Goal: Task Accomplishment & Management: Manage account settings

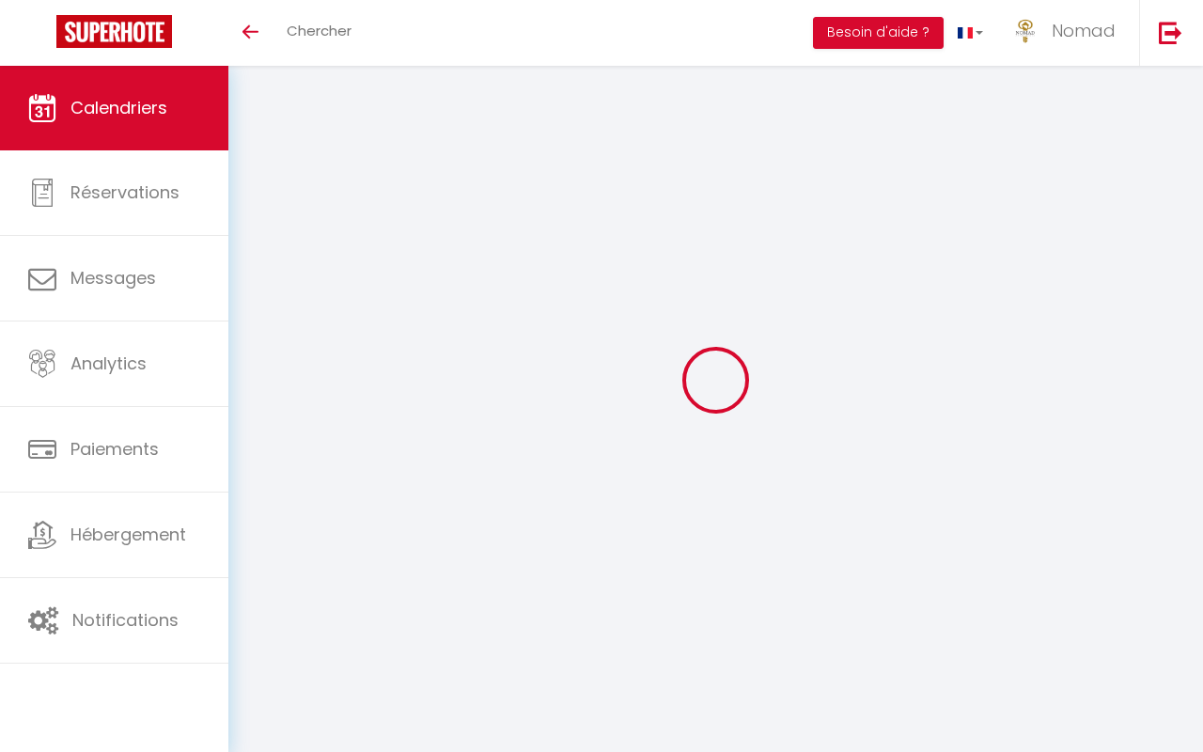
select select
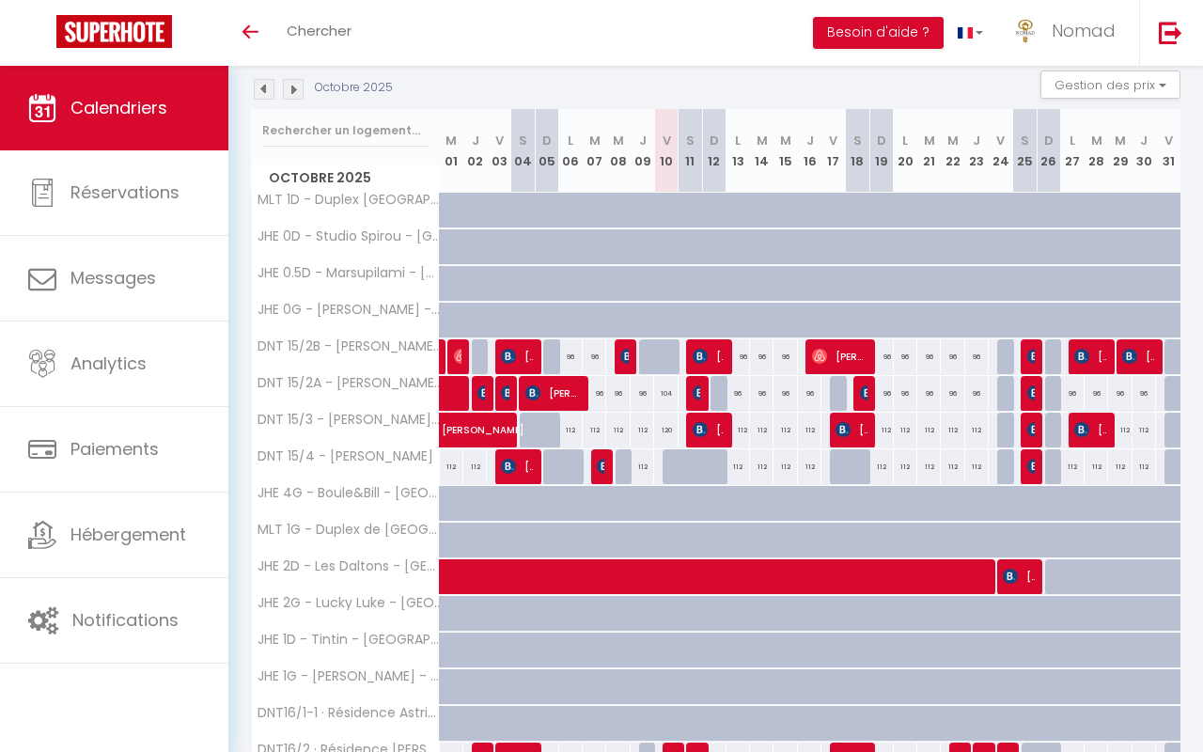
scroll to position [204, 0]
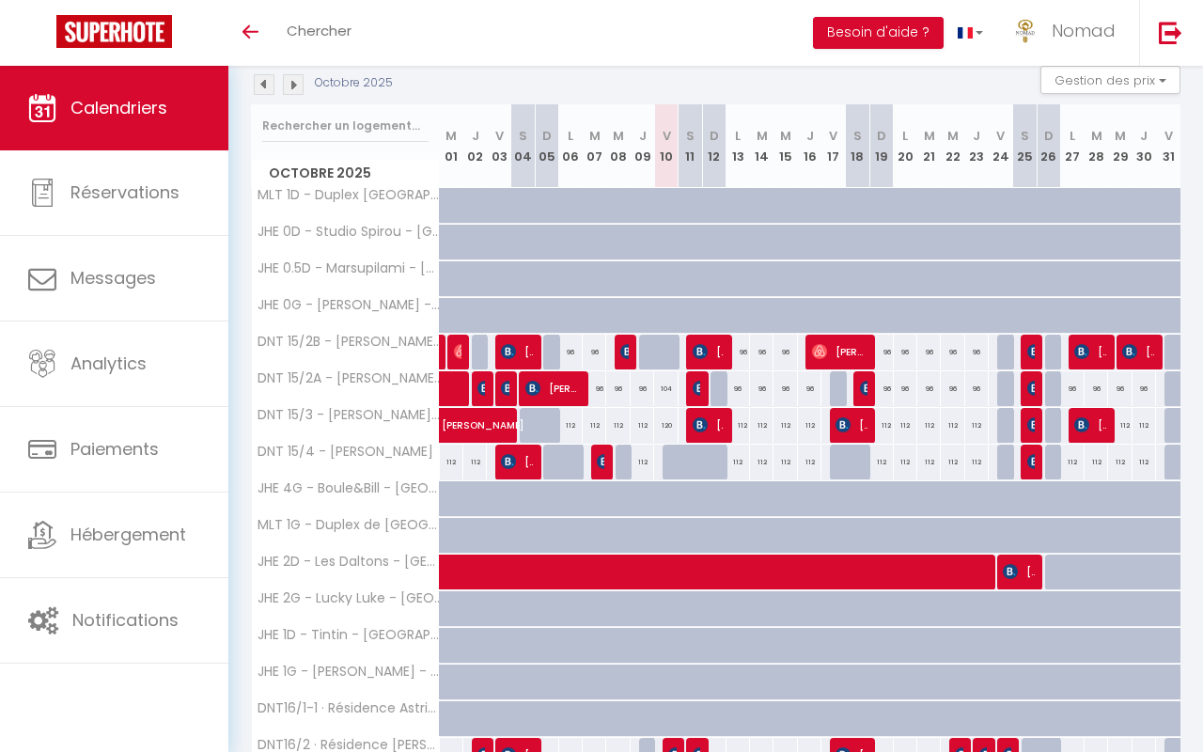
click at [678, 385] on div "112" at bounding box center [690, 388] width 24 height 35
click at [670, 389] on div "104" at bounding box center [666, 388] width 24 height 35
type input "104"
type input "Ven 10 Octobre 2025"
type input "Sam 11 Octobre 2025"
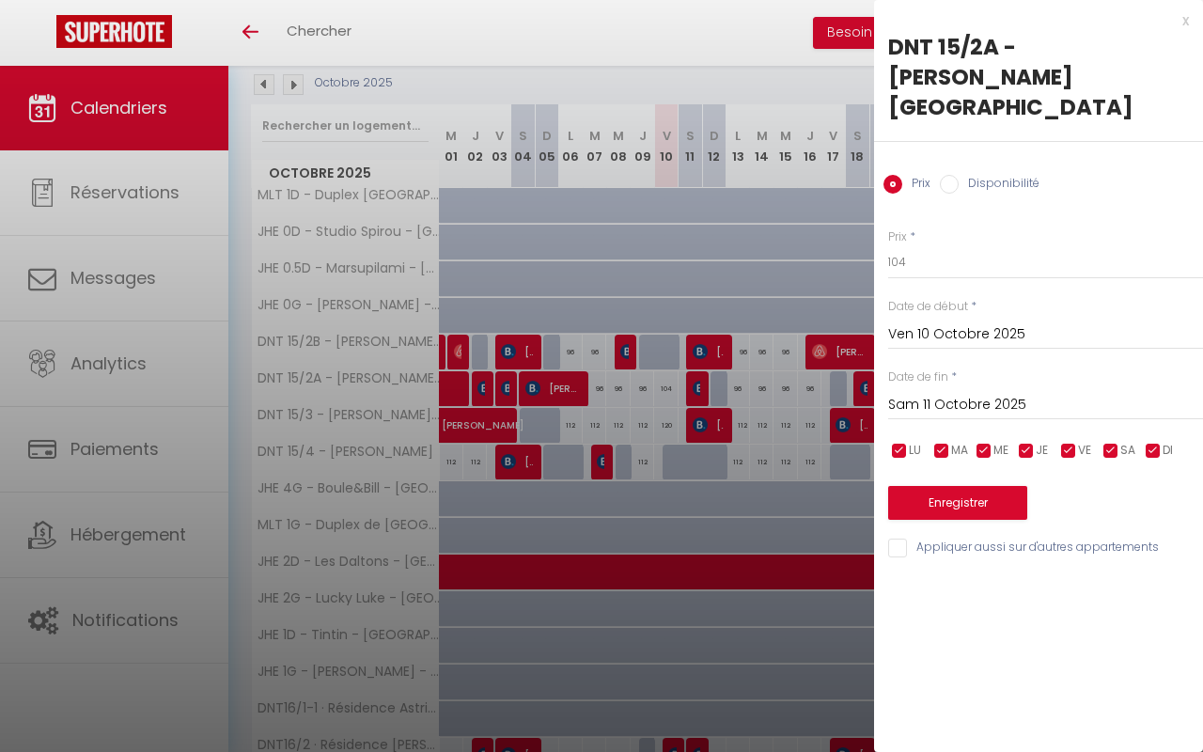
scroll to position [284, 0]
click at [944, 175] on input "Disponibilité" at bounding box center [949, 184] width 19 height 19
radio input "true"
radio input "false"
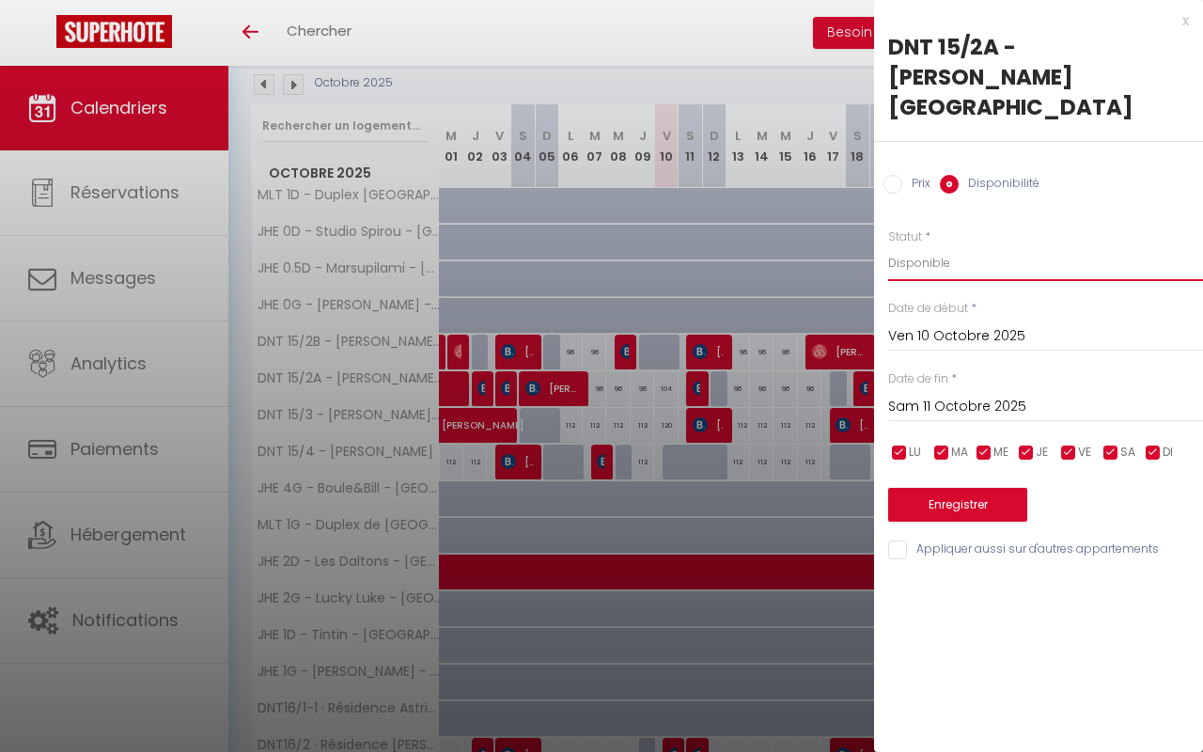
click at [941, 245] on select "Disponible Indisponible" at bounding box center [1045, 263] width 315 height 36
select select "0"
click at [888, 245] on select "Disponible Indisponible" at bounding box center [1045, 263] width 315 height 36
click at [989, 488] on button "Enregistrer" at bounding box center [957, 505] width 139 height 34
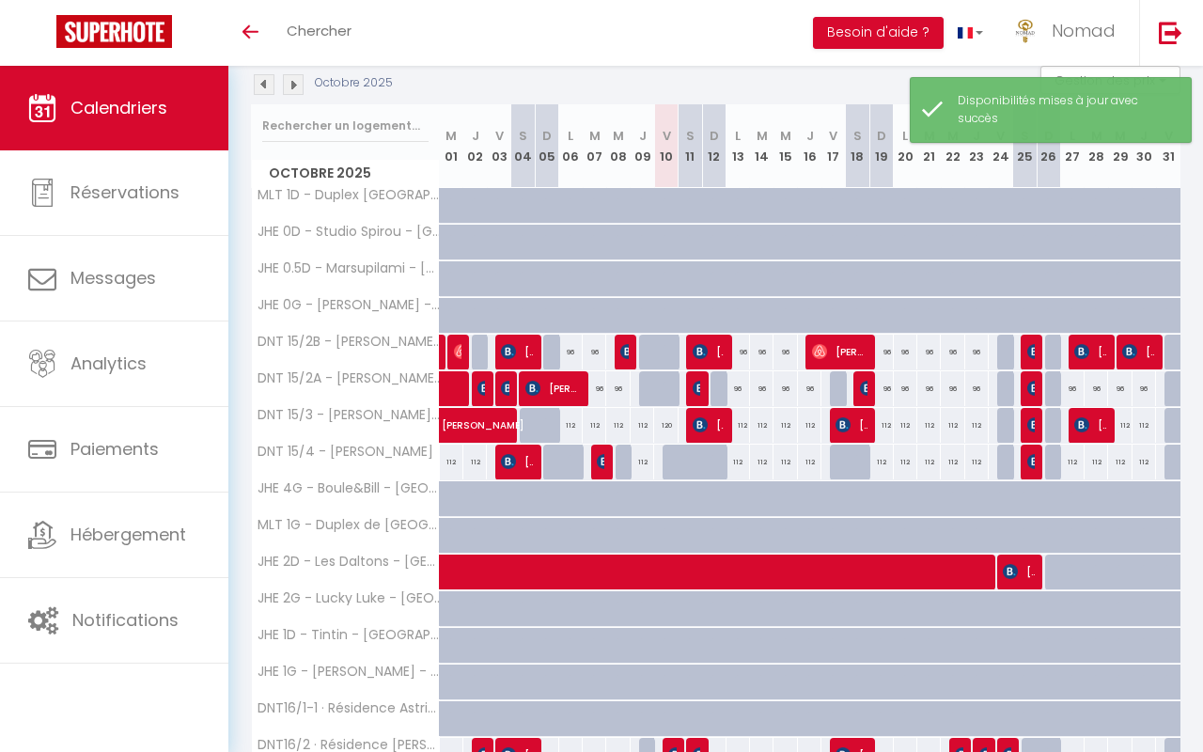
click at [673, 422] on div "120" at bounding box center [666, 425] width 24 height 35
select select "1"
type input "Ven 10 Octobre 2025"
type input "Sam 11 Octobre 2025"
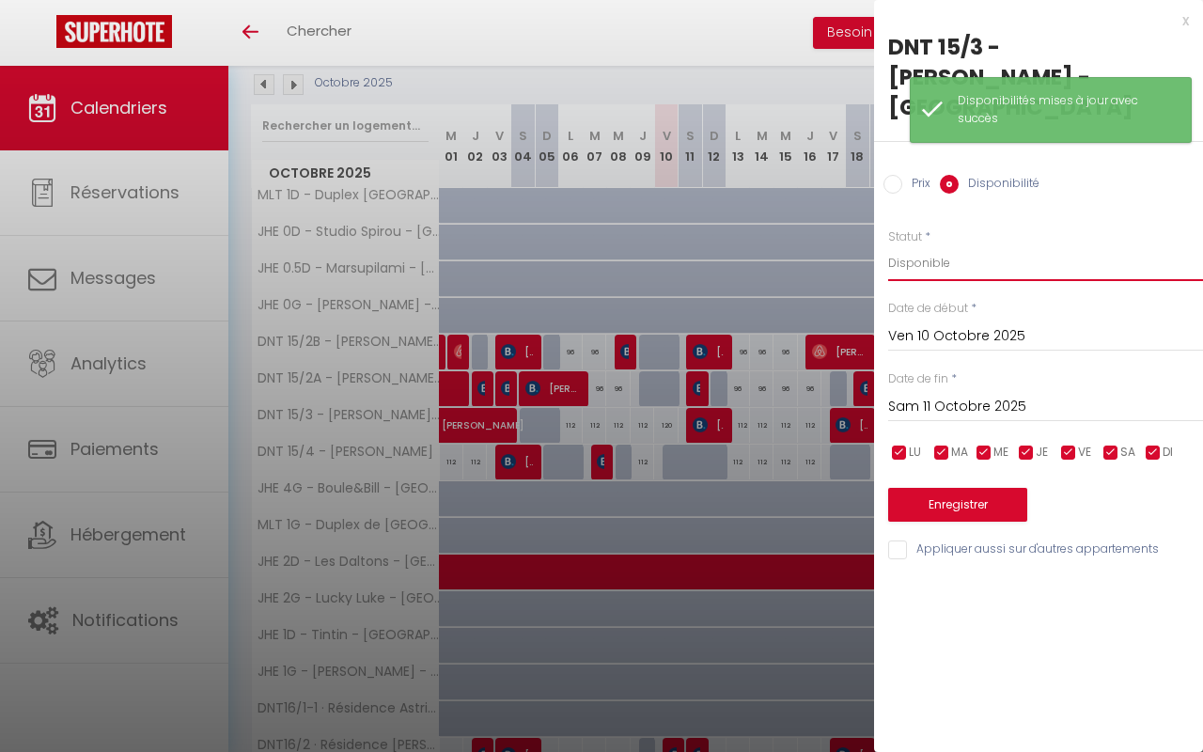
click at [915, 245] on select "Disponible Indisponible" at bounding box center [1045, 263] width 315 height 36
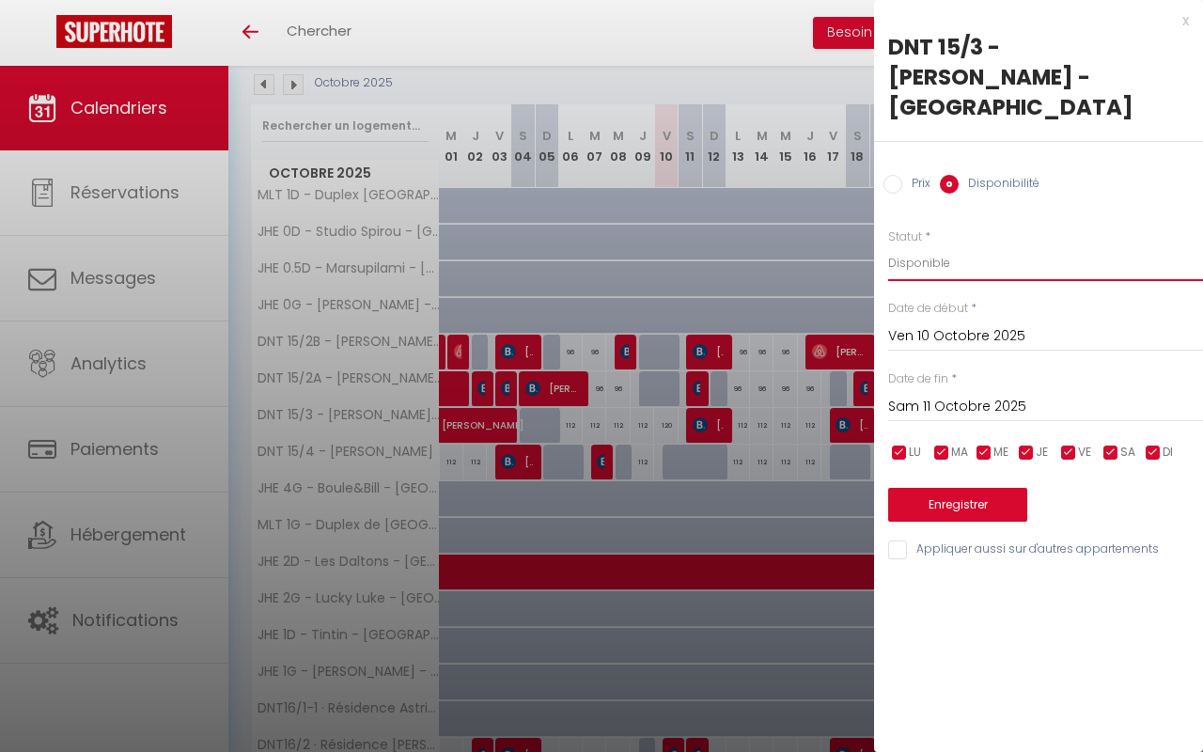
select select "0"
click at [888, 245] on select "Disponible Indisponible" at bounding box center [1045, 263] width 315 height 36
click at [1002, 488] on button "Enregistrer" at bounding box center [957, 505] width 139 height 34
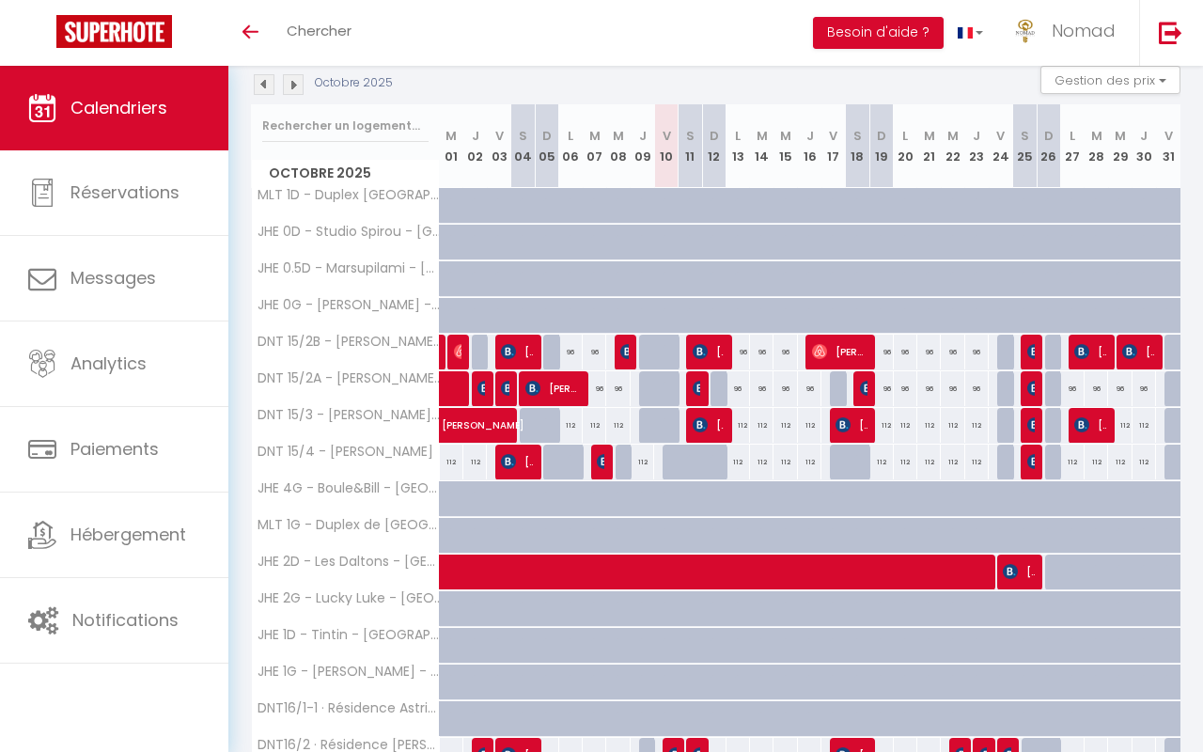
click at [668, 355] on div at bounding box center [675, 363] width 24 height 36
select select "1"
type input "Ven 10 Octobre 2025"
type input "Sam 11 Octobre 2025"
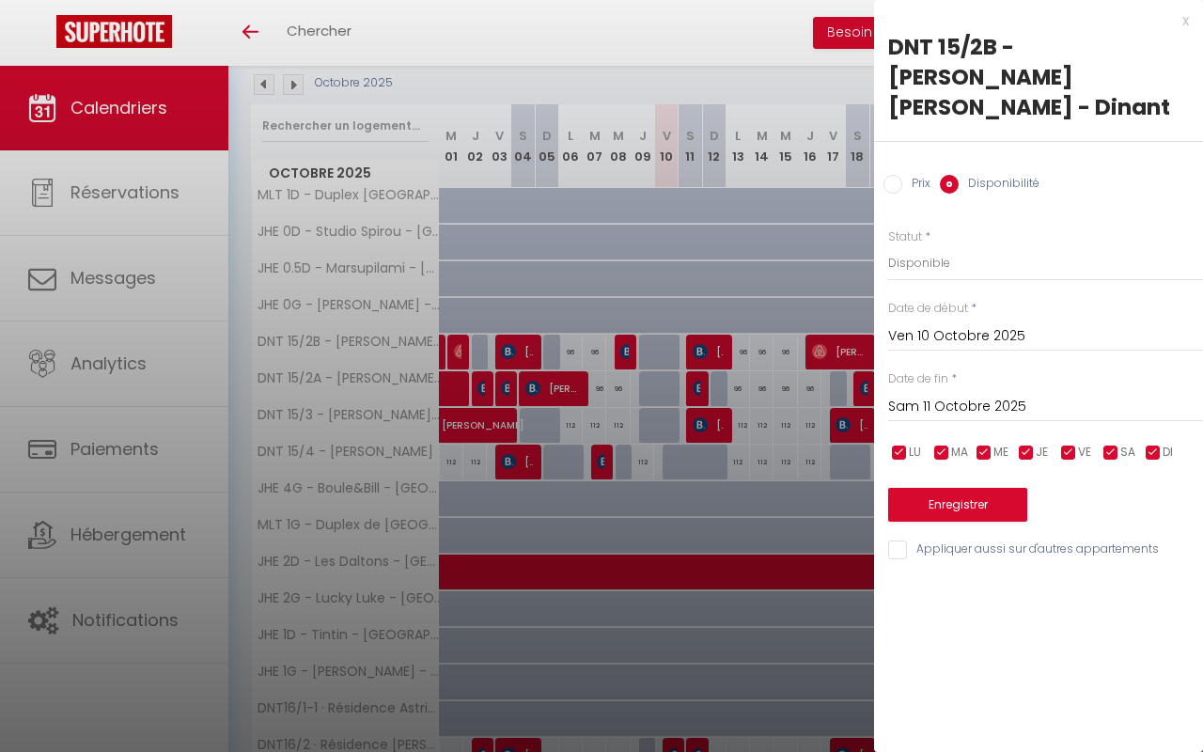
click at [651, 284] on div at bounding box center [601, 376] width 1203 height 752
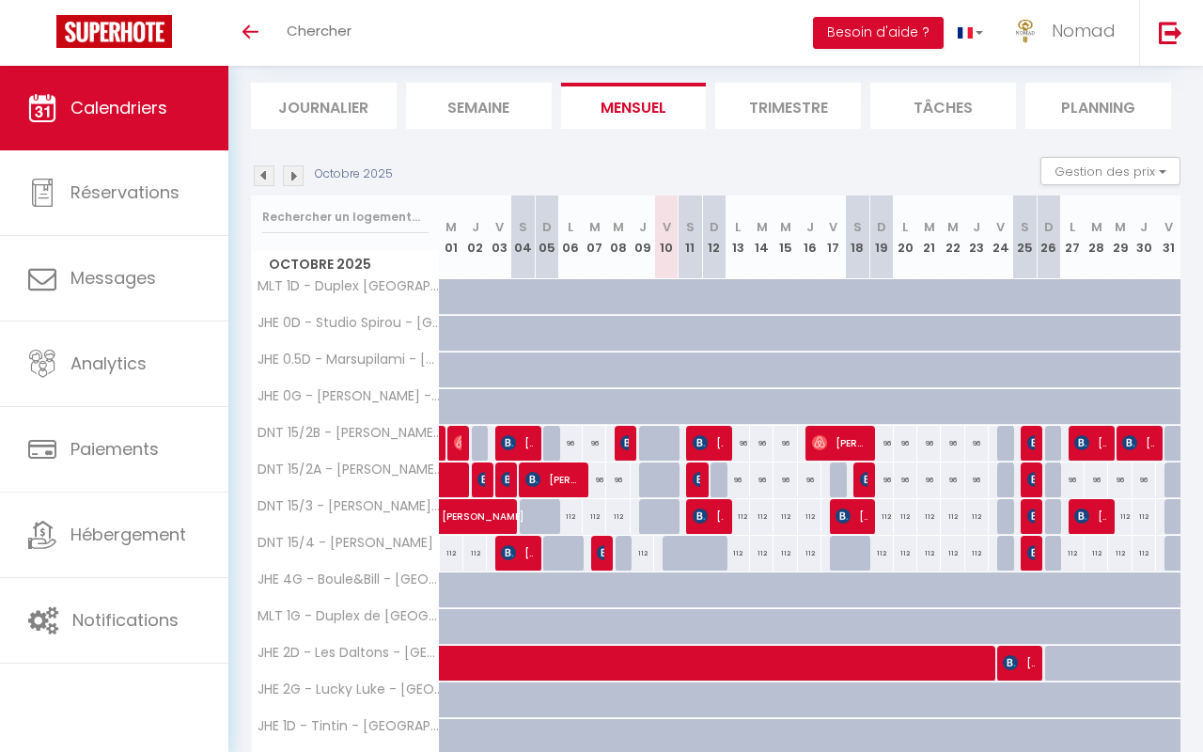
scroll to position [190, 0]
